Goal: Find contact information: Find contact information

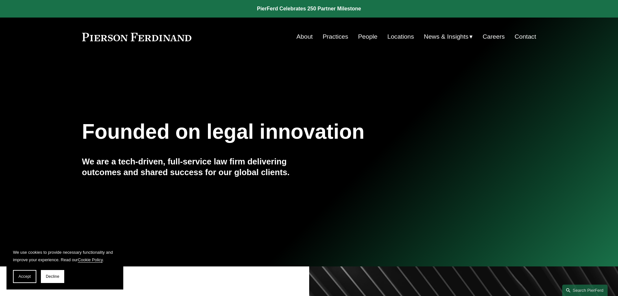
click at [402, 36] on link "Locations" at bounding box center [400, 36] width 27 height 12
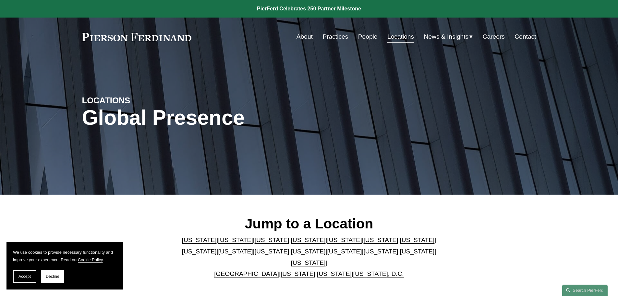
click at [291, 254] on link "[US_STATE]" at bounding box center [308, 251] width 35 height 7
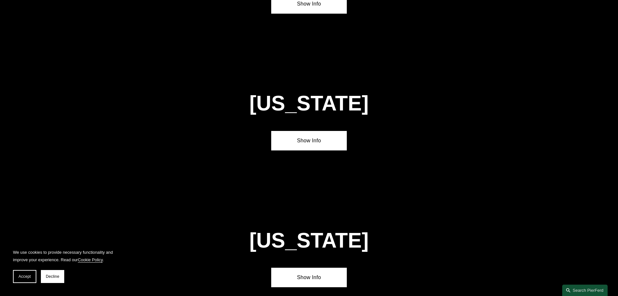
scroll to position [1661, 0]
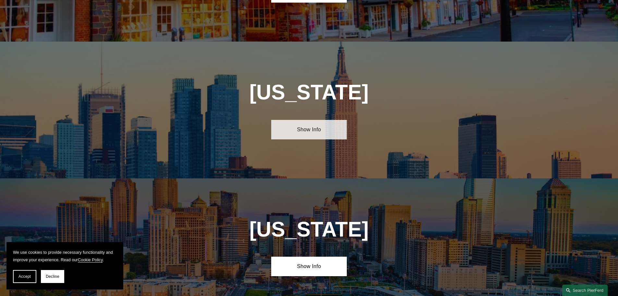
click at [310, 120] on link "Show Info" at bounding box center [309, 129] width 76 height 19
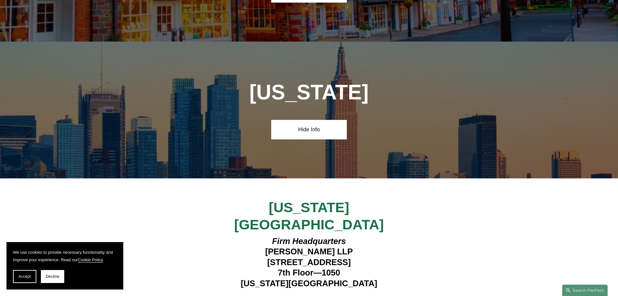
drag, startPoint x: 263, startPoint y: 194, endPoint x: 378, endPoint y: 232, distance: 121.1
click at [397, 236] on div "[US_STATE][GEOGRAPHIC_DATA] Firm Headquarters [PERSON_NAME] LLP [STREET_ADDRESS…" at bounding box center [309, 255] width 618 height 112
drag, startPoint x: 375, startPoint y: 231, endPoint x: 370, endPoint y: 229, distance: 5.5
click at [374, 236] on h4 "Firm Headquarters [PERSON_NAME] LLP [STREET_ADDRESS][US_STATE]" at bounding box center [308, 262] width 189 height 53
click at [346, 236] on h4 "Firm Headquarters [PERSON_NAME] LLP [STREET_ADDRESS][US_STATE]" at bounding box center [308, 262] width 189 height 53
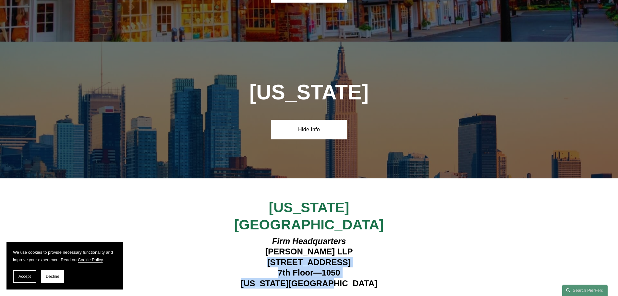
drag, startPoint x: 352, startPoint y: 227, endPoint x: 250, endPoint y: 203, distance: 104.6
click at [250, 236] on h4 "Firm Headquarters [PERSON_NAME] LLP [STREET_ADDRESS][US_STATE]" at bounding box center [308, 262] width 189 height 53
copy h4 "[STREET_ADDRESS][US_STATE]"
